Goal: Find contact information: Obtain details needed to contact an individual or organization

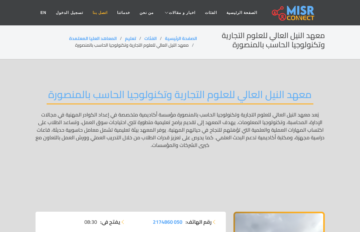
click at [109, 14] on link "اتصل بنا" at bounding box center [100, 13] width 24 height 12
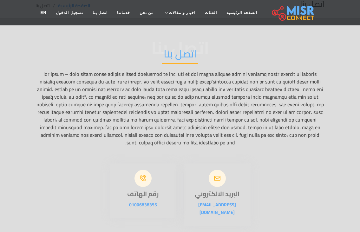
scroll to position [32, 0]
click at [216, 179] on icon at bounding box center [217, 178] width 17 height 17
click at [222, 203] on link "[EMAIL_ADDRESS][DOMAIN_NAME]" at bounding box center [217, 208] width 38 height 16
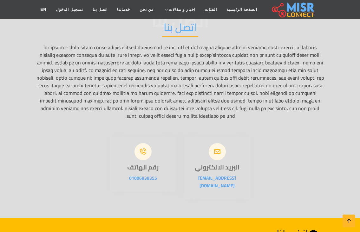
scroll to position [26, 0]
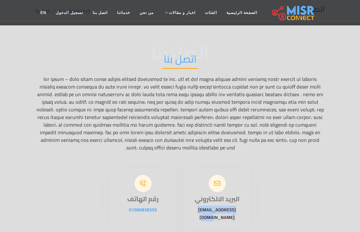
drag, startPoint x: 242, startPoint y: 209, endPoint x: 195, endPoint y: 209, distance: 47.6
click at [195, 209] on p "[EMAIL_ADDRESS][DOMAIN_NAME]" at bounding box center [217, 213] width 67 height 15
copy link "[EMAIL_ADDRESS][DOMAIN_NAME]"
